Goal: Task Accomplishment & Management: Manage account settings

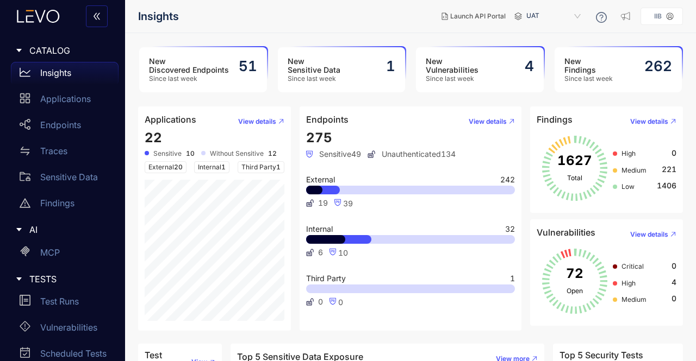
click at [392, 34] on main "New Discovered Endpoints Since last week 51 New Sensitive Data Since last week …" at bounding box center [410, 197] width 571 height 328
click at [379, 119] on header "Endpoints View details" at bounding box center [410, 121] width 209 height 17
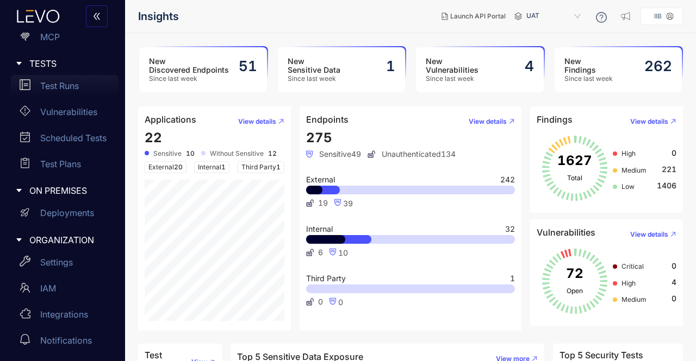
scroll to position [216, 0]
click at [65, 215] on p "Deployments" at bounding box center [67, 213] width 54 height 10
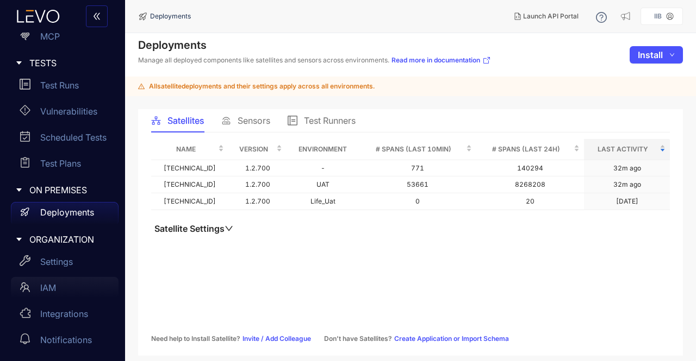
click at [59, 290] on div "IAM" at bounding box center [65, 288] width 108 height 22
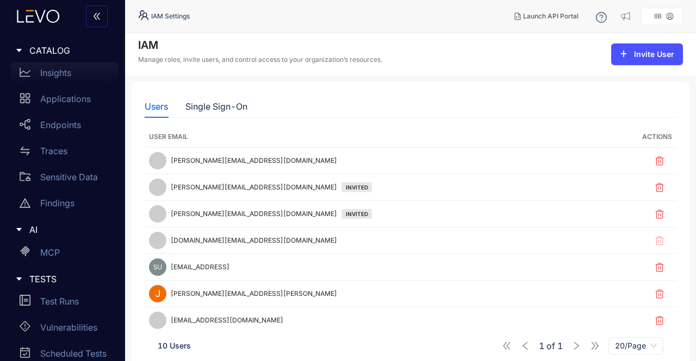
click at [57, 82] on div "Insights" at bounding box center [65, 73] width 108 height 22
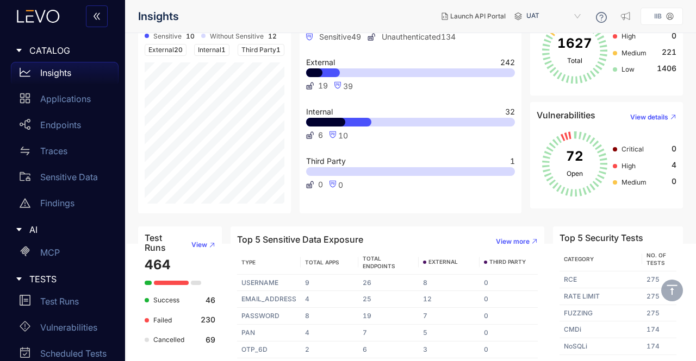
scroll to position [117, 0]
click at [459, 278] on td "8" at bounding box center [448, 283] width 61 height 17
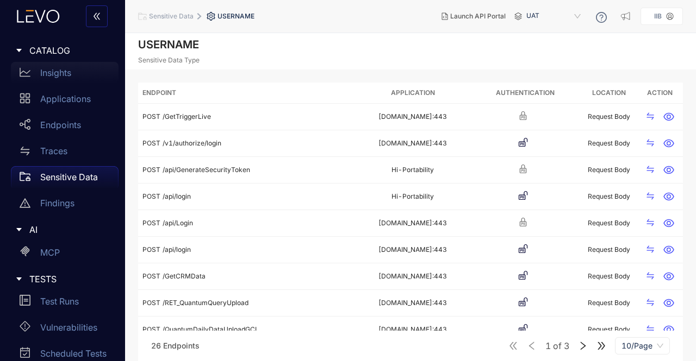
click at [51, 76] on p "Insights" at bounding box center [55, 73] width 31 height 10
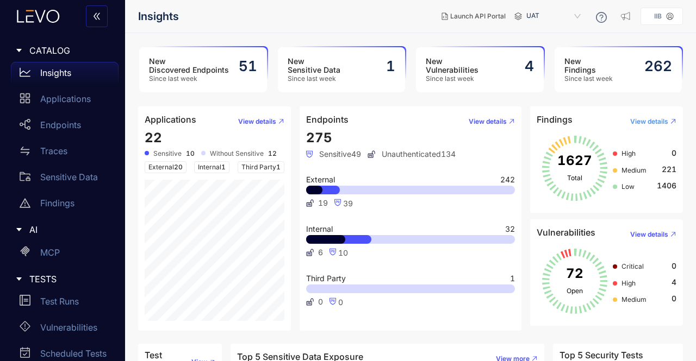
click at [659, 116] on button "View details" at bounding box center [648, 121] width 55 height 17
click at [663, 22] on aside "IIB" at bounding box center [661, 16] width 42 height 17
click at [93, 20] on span "double-left" at bounding box center [96, 17] width 9 height 10
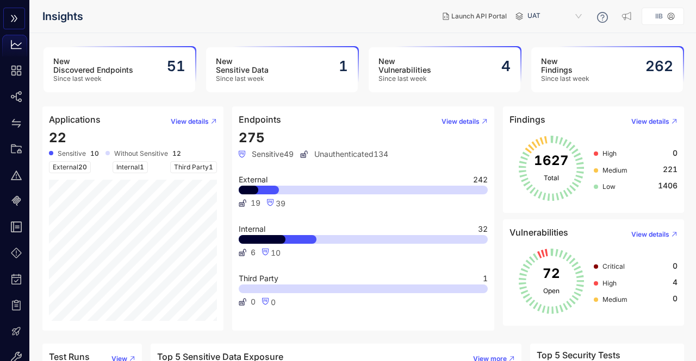
click at [11, 20] on icon "double-right" at bounding box center [14, 18] width 9 height 9
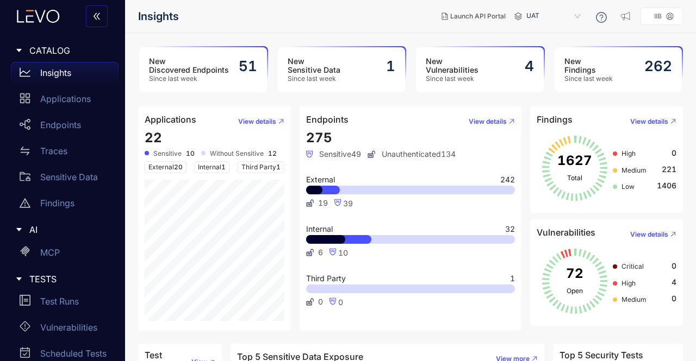
click at [668, 20] on aside "IIB" at bounding box center [661, 16] width 42 height 17
click at [659, 17] on p "IIB" at bounding box center [658, 16] width 8 height 8
click at [298, 24] on nav "Insights" at bounding box center [285, 17] width 295 height 20
click at [101, 21] on button "button" at bounding box center [97, 16] width 22 height 22
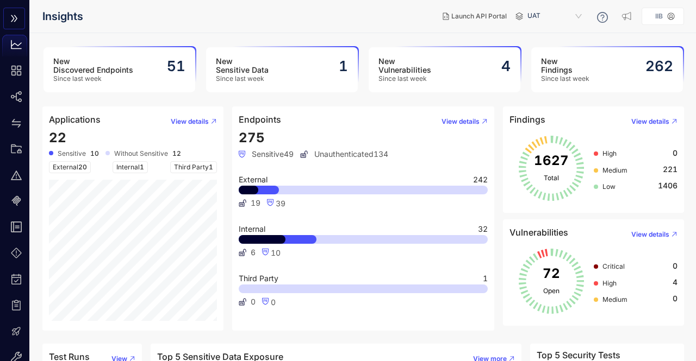
click at [14, 18] on icon "double-right" at bounding box center [14, 18] width 9 height 9
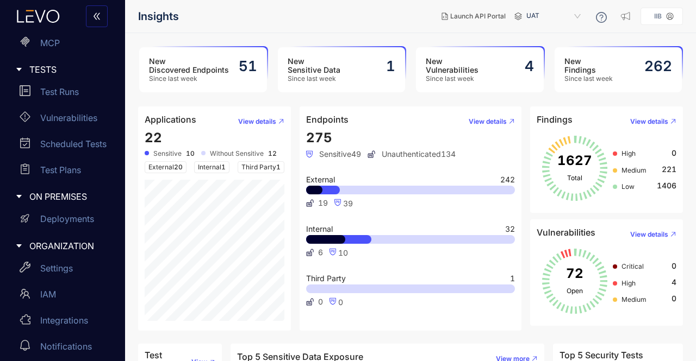
scroll to position [216, 0]
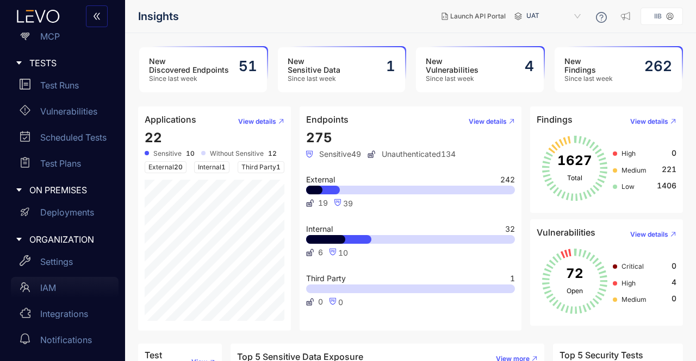
click at [59, 289] on div "IAM" at bounding box center [65, 288] width 108 height 22
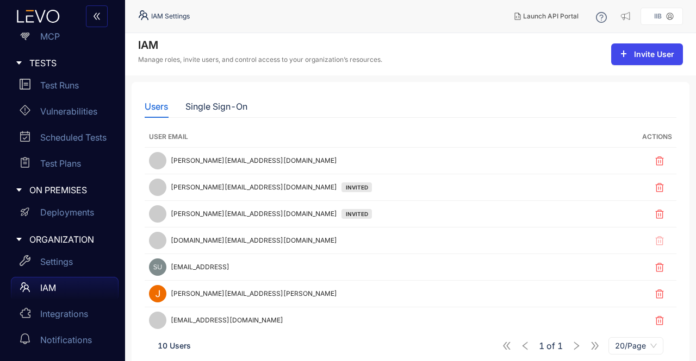
click at [658, 53] on span "Invite User" at bounding box center [654, 54] width 40 height 9
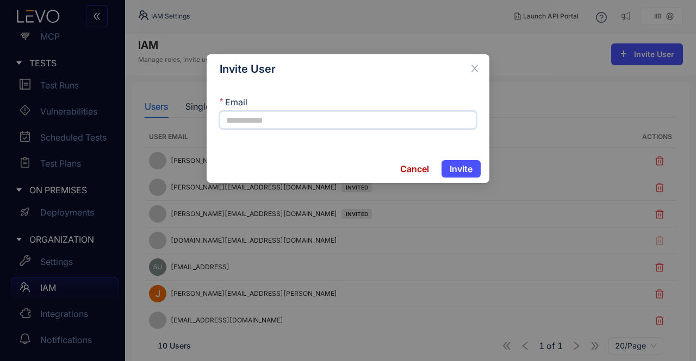
click at [334, 118] on input "Email" at bounding box center [348, 119] width 257 height 17
click at [254, 139] on div "Email" at bounding box center [348, 119] width 283 height 71
click at [268, 116] on input "Email" at bounding box center [348, 119] width 257 height 17
paste input "**********"
type input "**********"
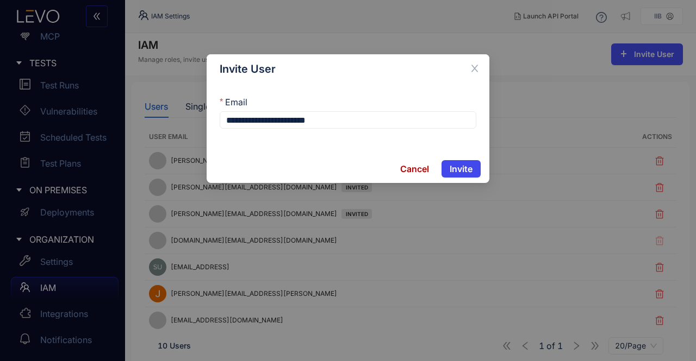
click at [465, 170] on span "Invite" at bounding box center [460, 169] width 23 height 10
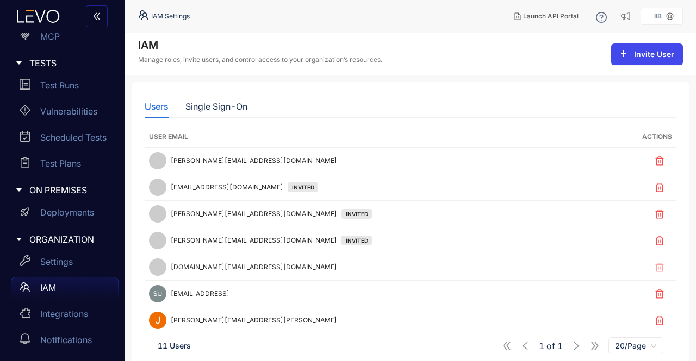
click at [627, 46] on button "Invite User" at bounding box center [647, 54] width 72 height 22
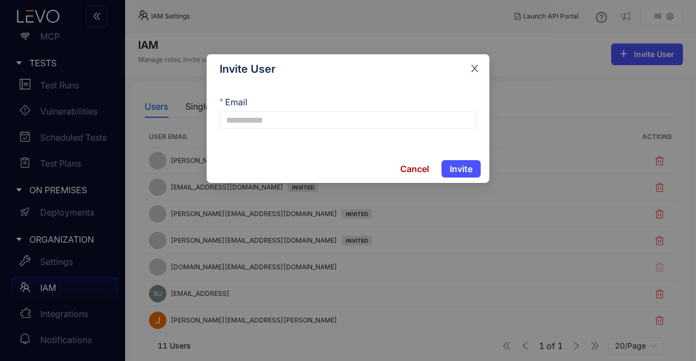
click at [470, 66] on icon "close" at bounding box center [475, 69] width 10 height 10
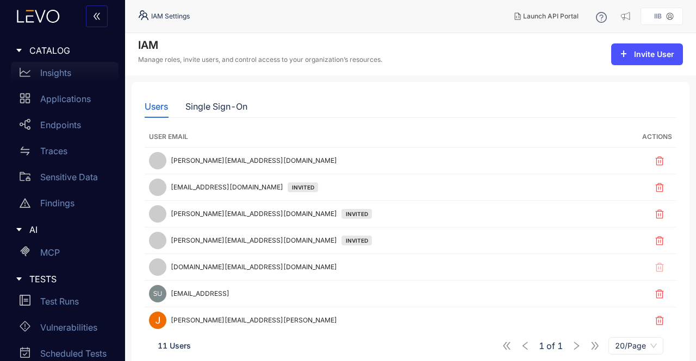
click at [73, 63] on div "Insights" at bounding box center [65, 73] width 108 height 22
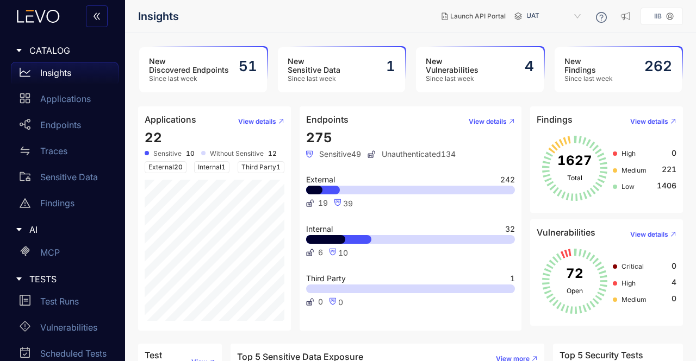
click at [354, 70] on div "New Sensitive Data Since last week 1" at bounding box center [342, 69] width 128 height 45
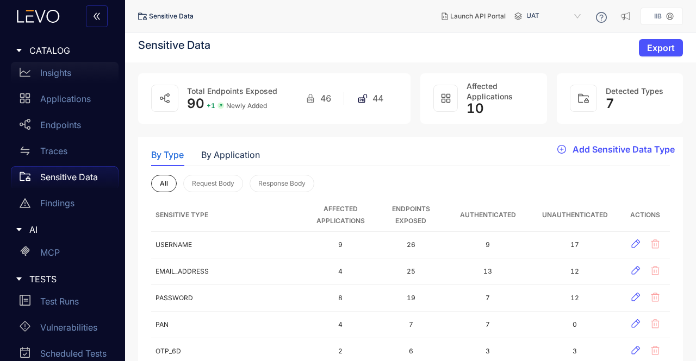
click at [68, 68] on p "Insights" at bounding box center [55, 73] width 31 height 10
